Goal: Transaction & Acquisition: Purchase product/service

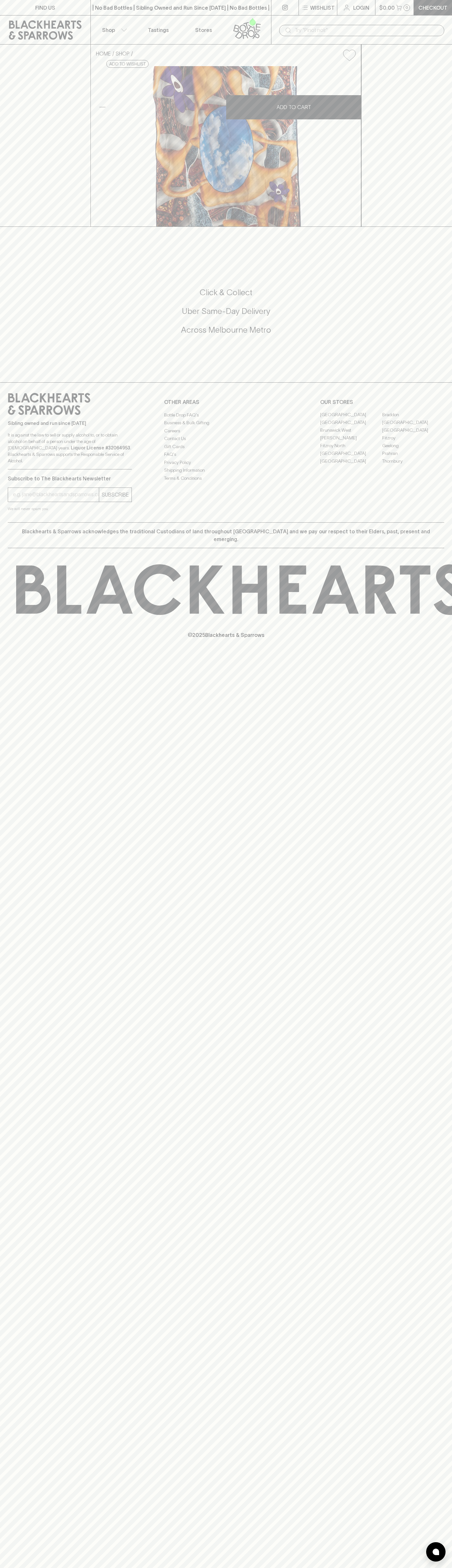
click at [157, 1] on div "| No Bad Bottles | Sibling Owned and Run Since [DATE] | No Bad Bottles | Siblin…" at bounding box center [180, 7] width 181 height 15
click at [421, 639] on p "© 2025 Blackhearts & Sparrows" at bounding box center [226, 626] width 452 height 24
click at [389, 1567] on html "FIND US | No Bad Bottles | Sibling Owned and Run Since 2006 | No Bad Bottles | …" at bounding box center [226, 784] width 452 height 1568
click at [21, 1221] on div "FIND US | No Bad Bottles | Sibling Owned and Run Since 2006 | No Bad Bottles | …" at bounding box center [226, 784] width 452 height 1568
